Goal: Find specific page/section: Find specific page/section

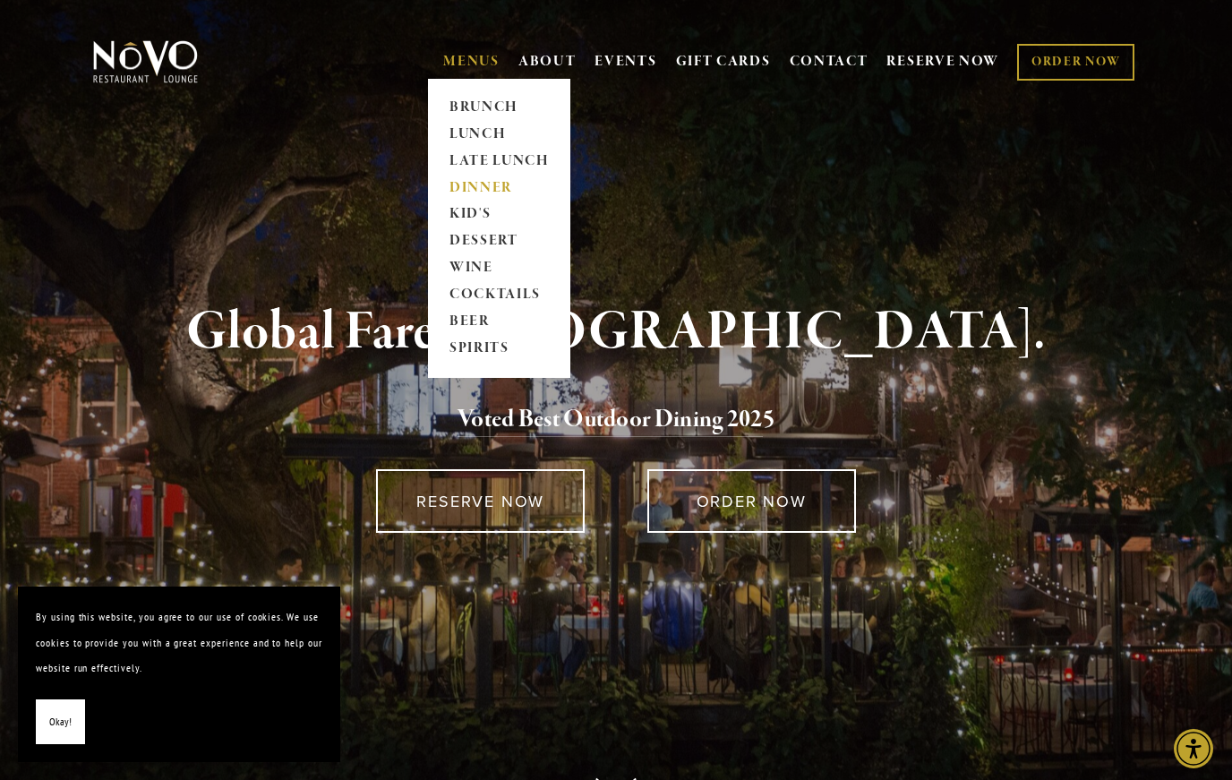
click at [480, 178] on link "DINNER" at bounding box center [499, 188] width 112 height 27
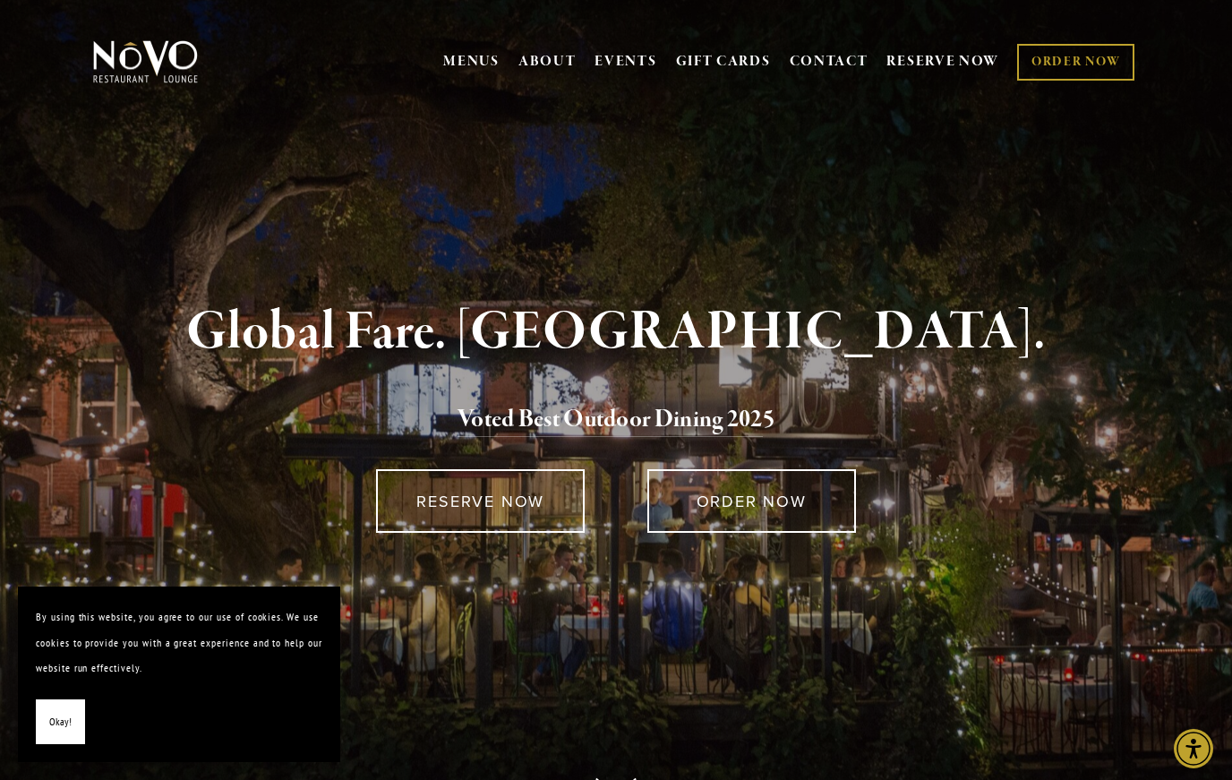
click at [63, 734] on button "Okay!" at bounding box center [60, 722] width 49 height 46
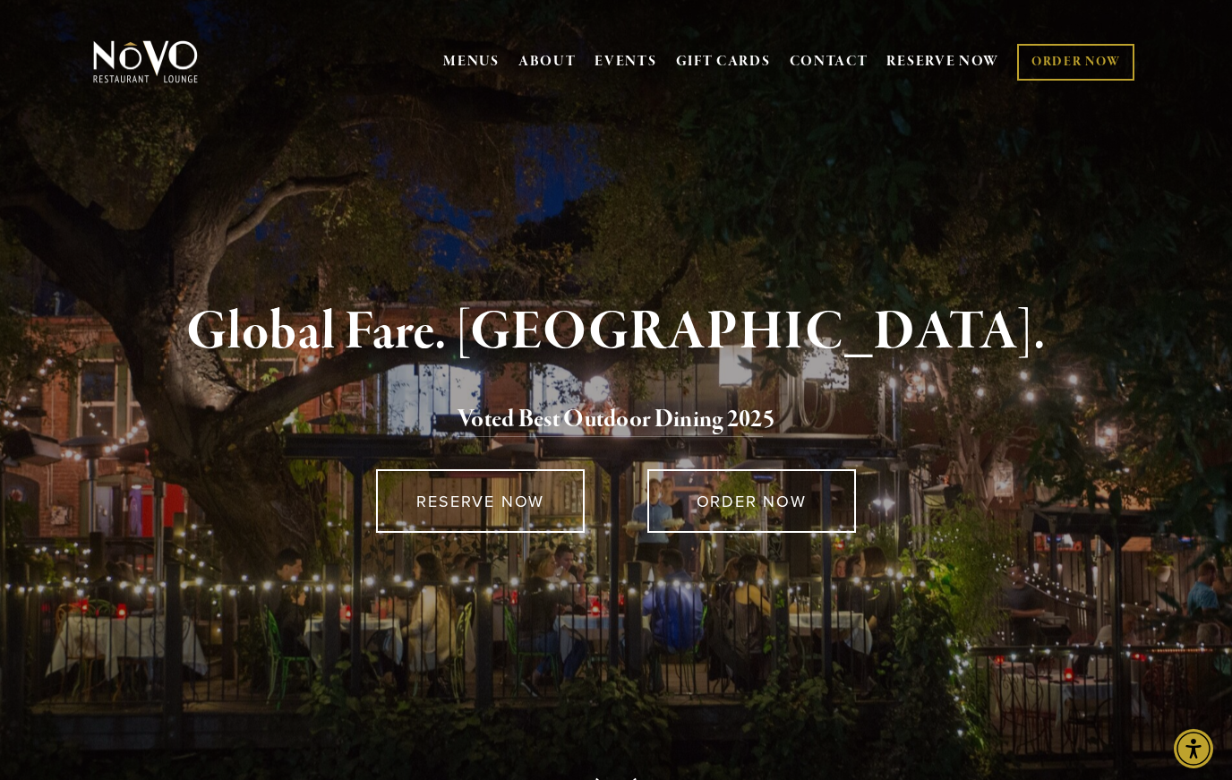
click at [471, 81] on nav "MENUS [GEOGRAPHIC_DATA] LUNCH LATE LUNCH DINNER KID'S DESSERT WINE COCKTAILS BE…" at bounding box center [788, 61] width 699 height 61
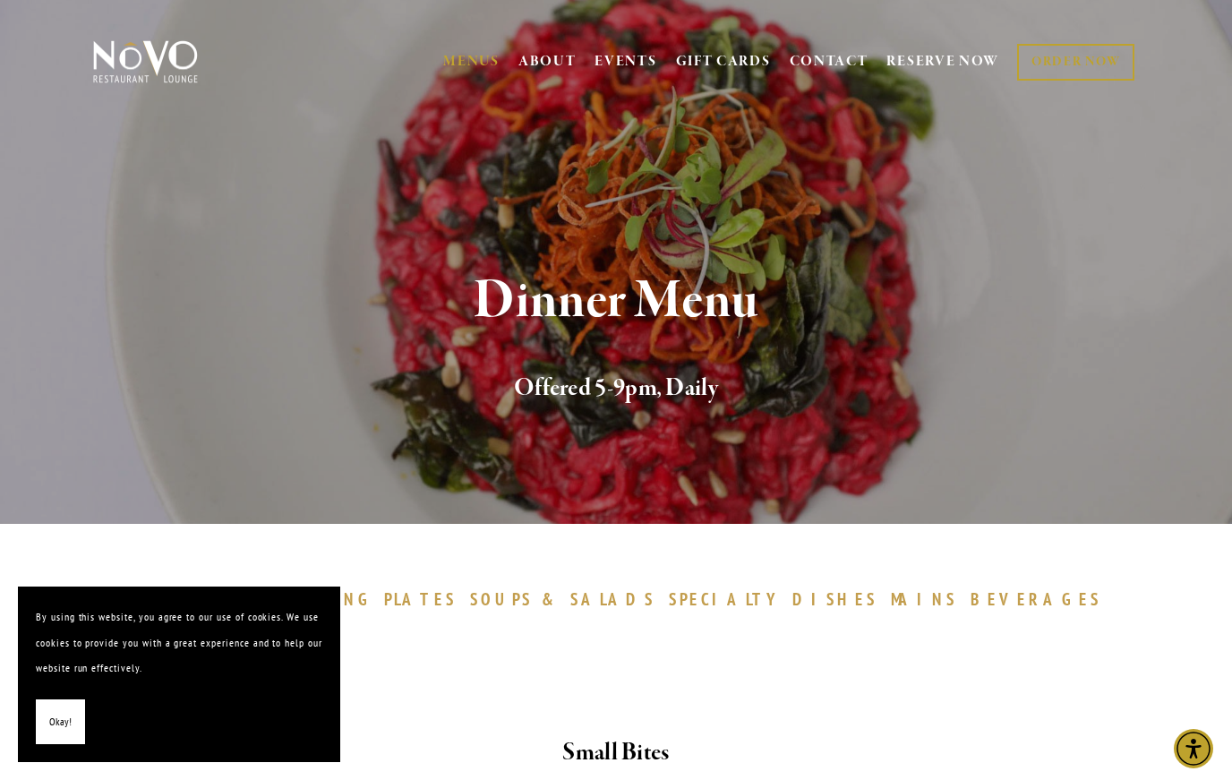
click at [55, 740] on button "Okay!" at bounding box center [60, 722] width 49 height 46
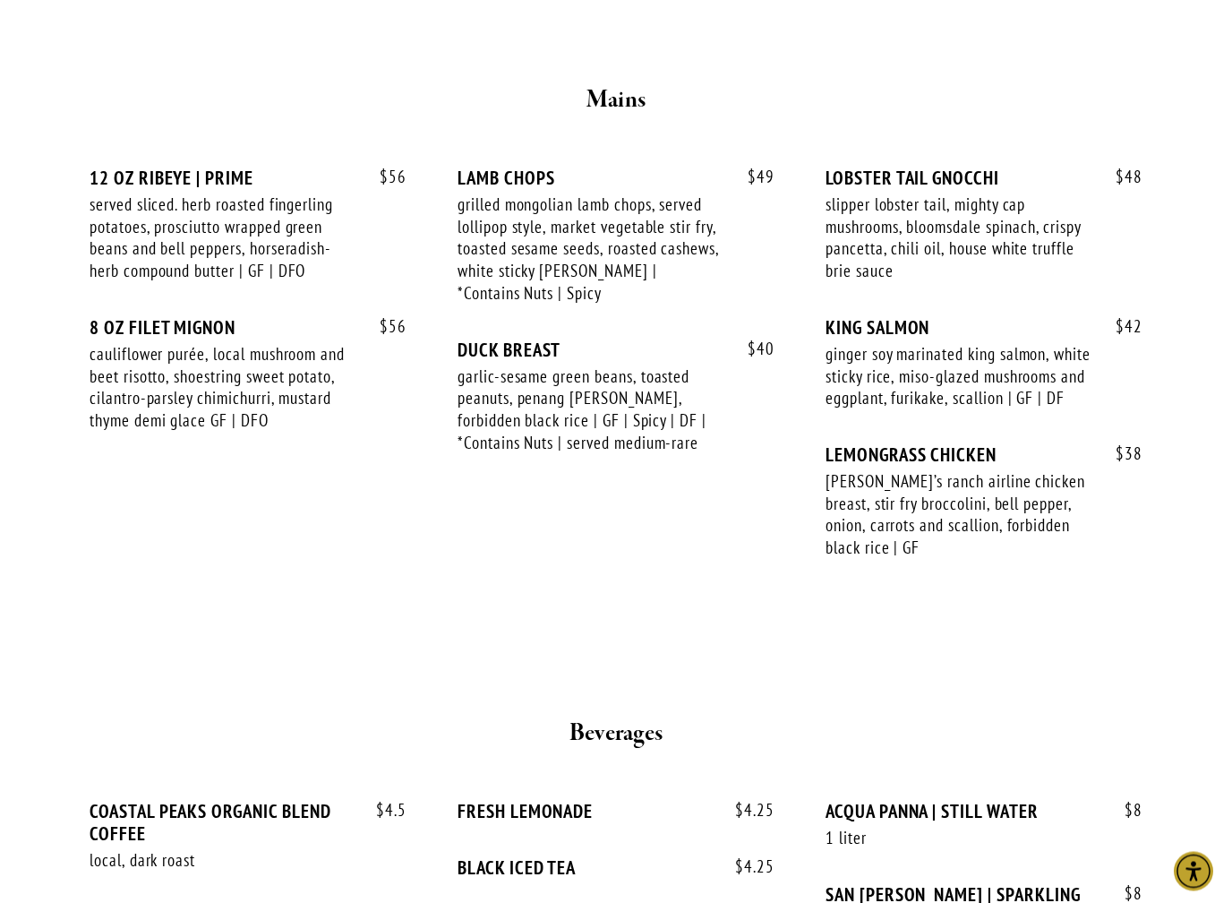
scroll to position [3067, 0]
click at [1077, 645] on div at bounding box center [616, 669] width 1020 height 61
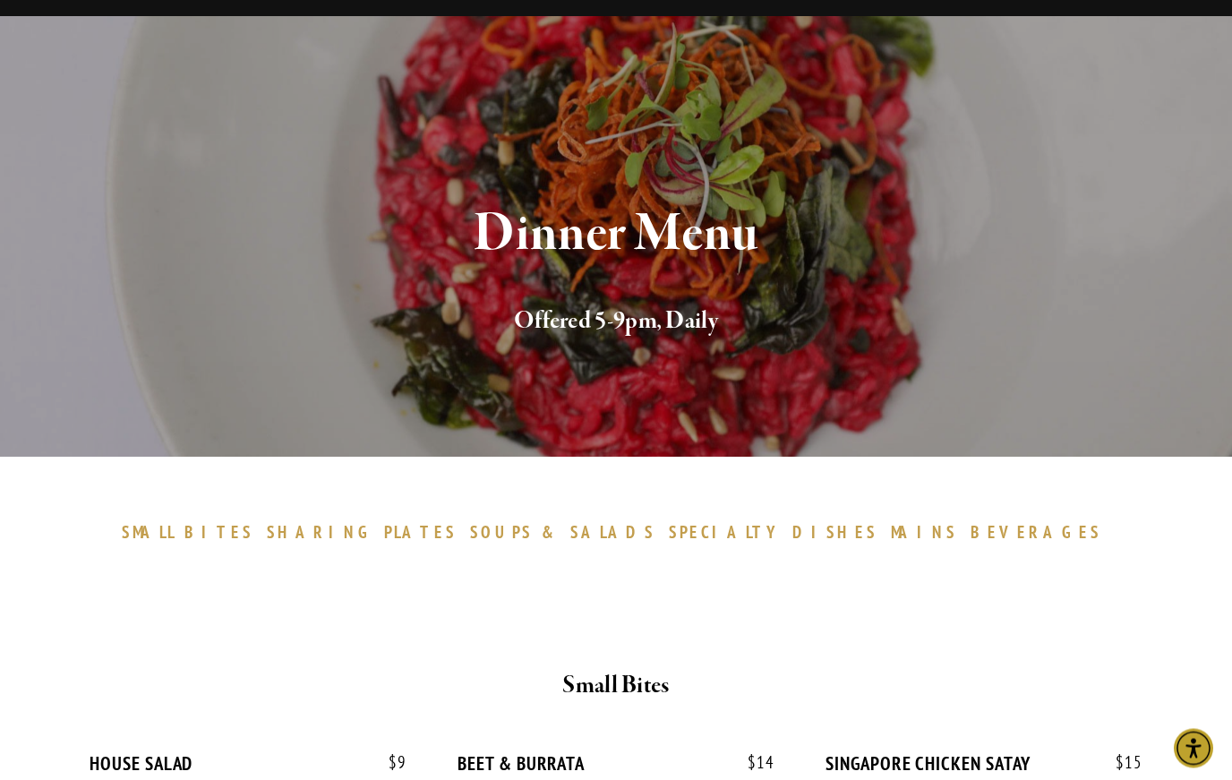
scroll to position [0, 0]
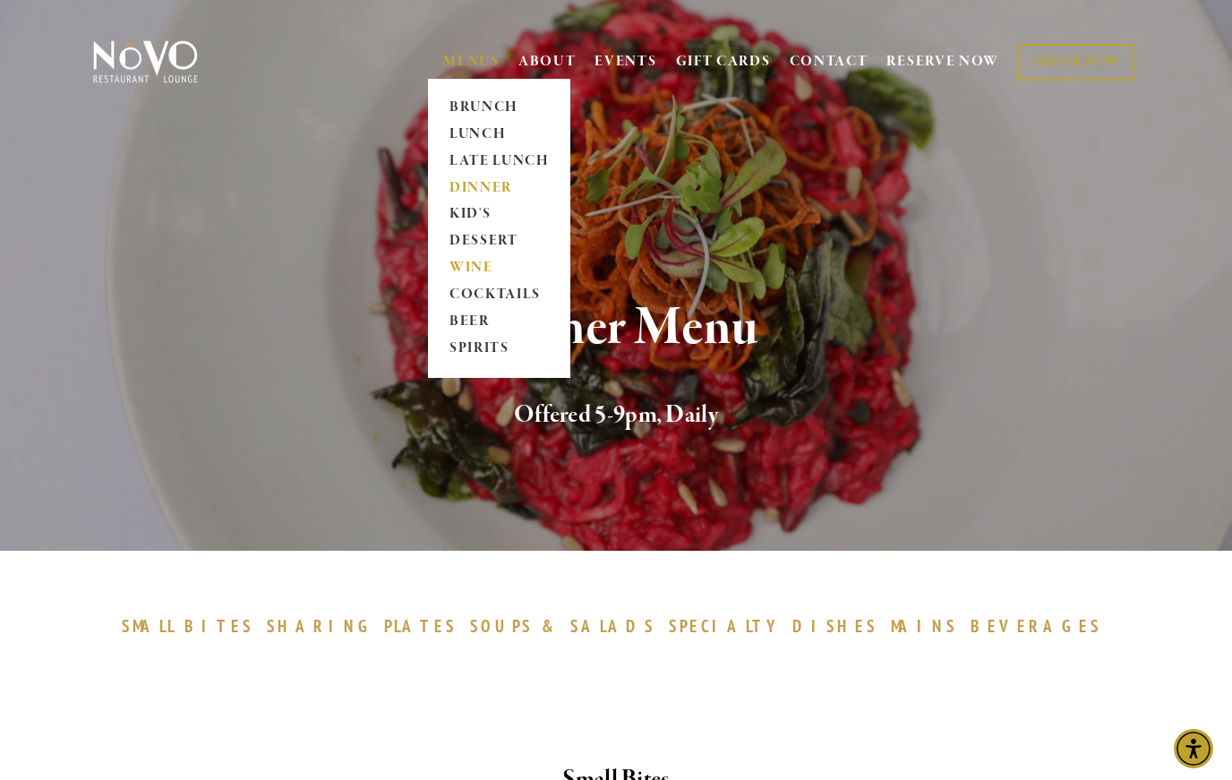
click at [459, 269] on link "WINE" at bounding box center [499, 268] width 112 height 27
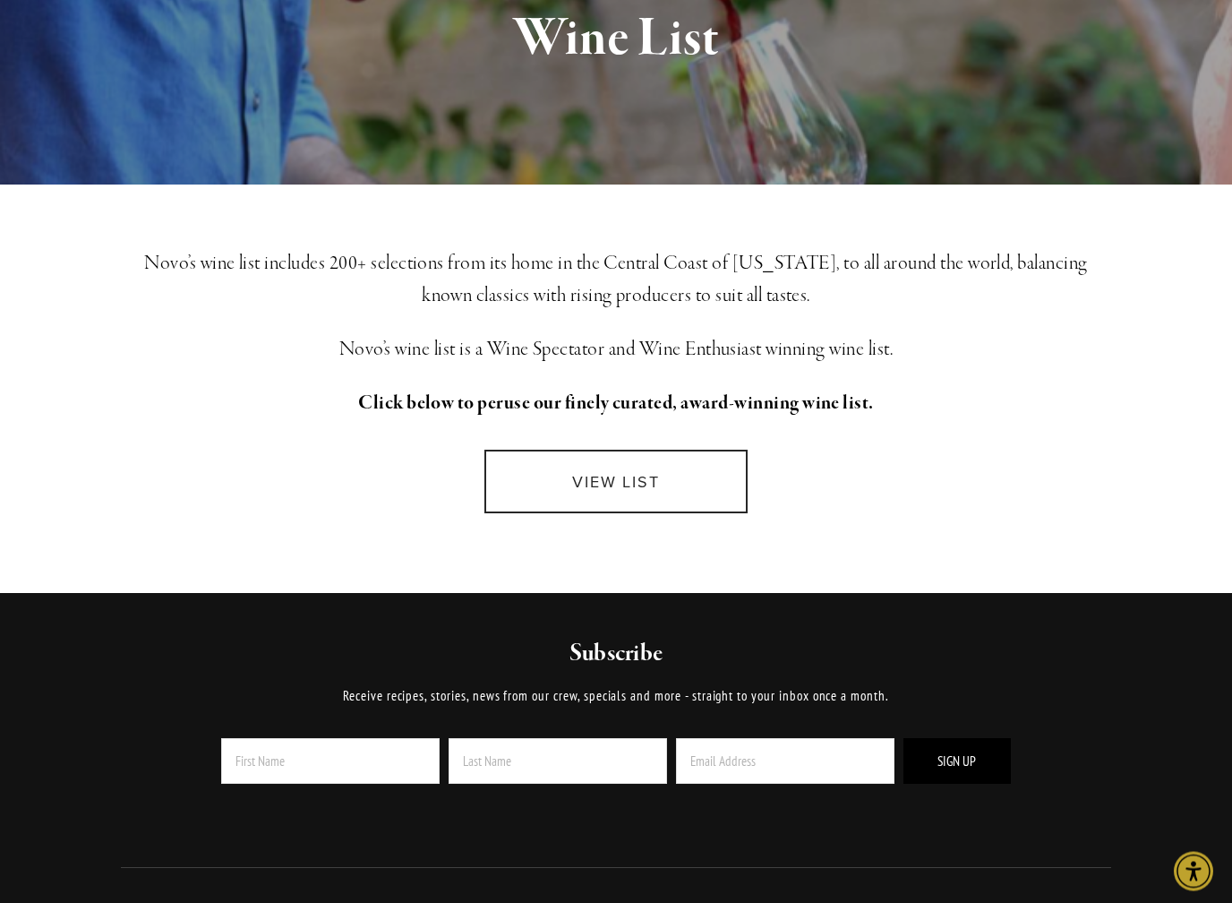
scroll to position [287, 0]
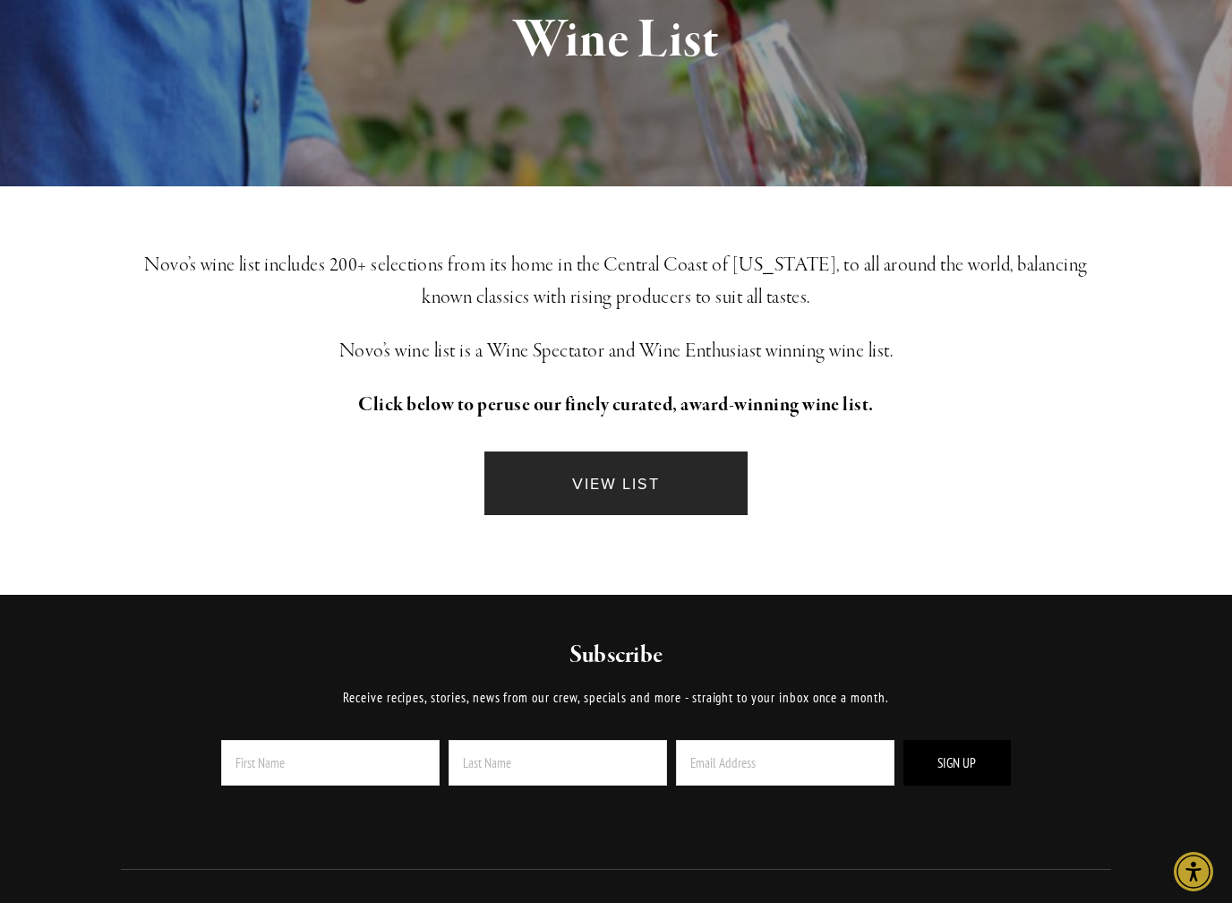
click at [631, 483] on link "VIEW LIST" at bounding box center [615, 483] width 263 height 64
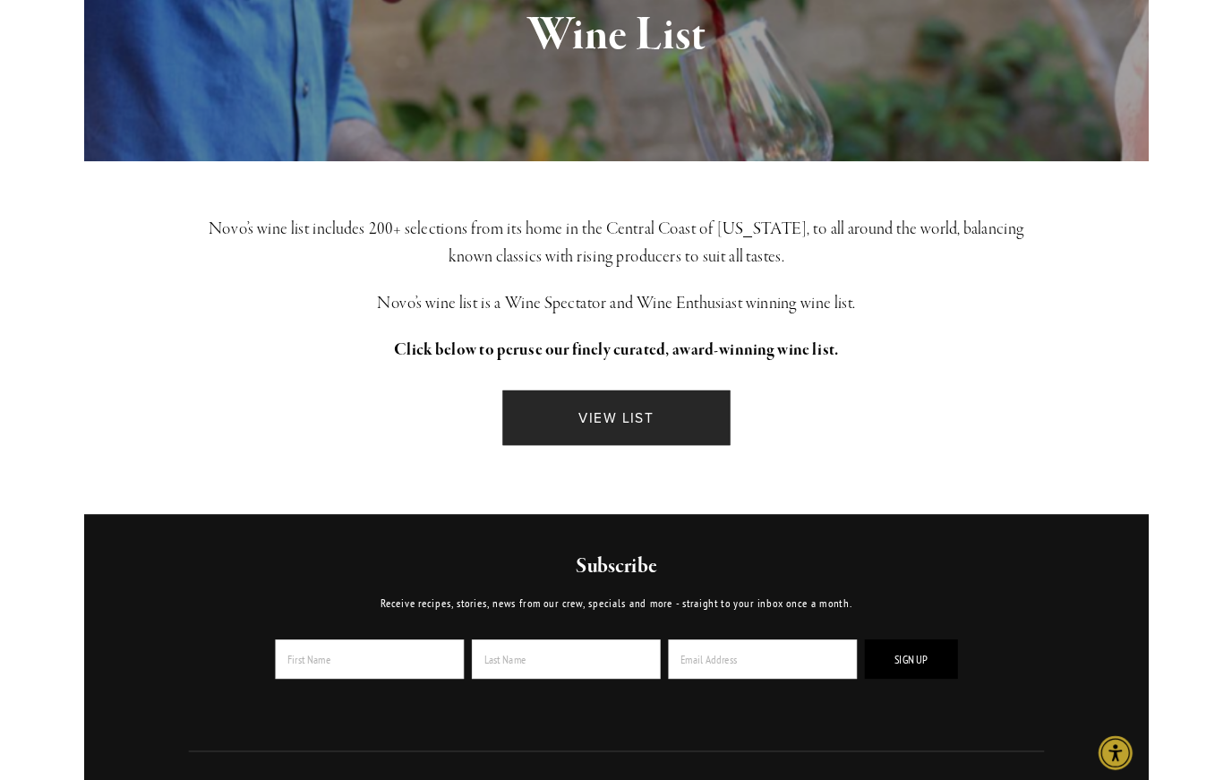
scroll to position [338, 0]
